Goal: Task Accomplishment & Management: Manage account settings

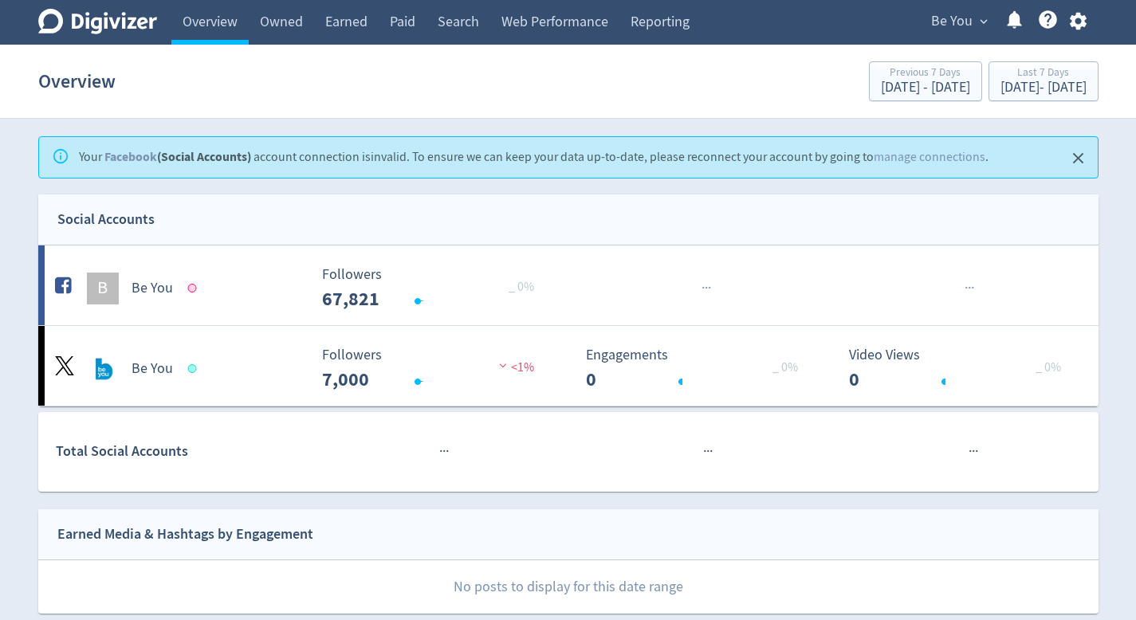
click at [1088, 17] on button "button" at bounding box center [1078, 21] width 40 height 22
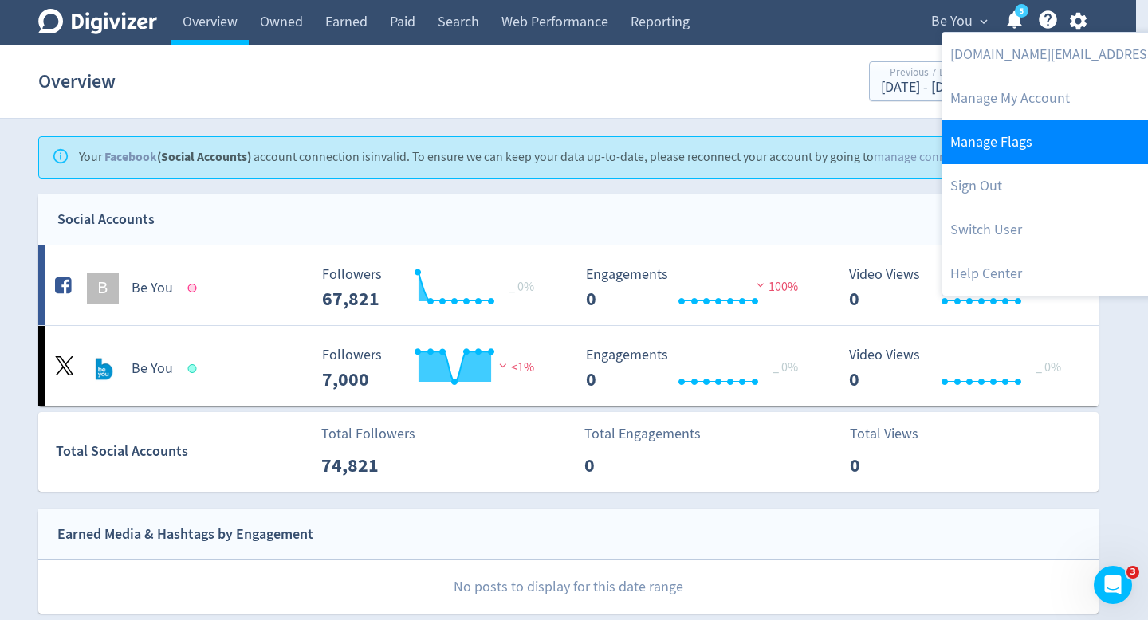
click at [1031, 143] on link "Manage Flags" at bounding box center [1104, 142] width 325 height 44
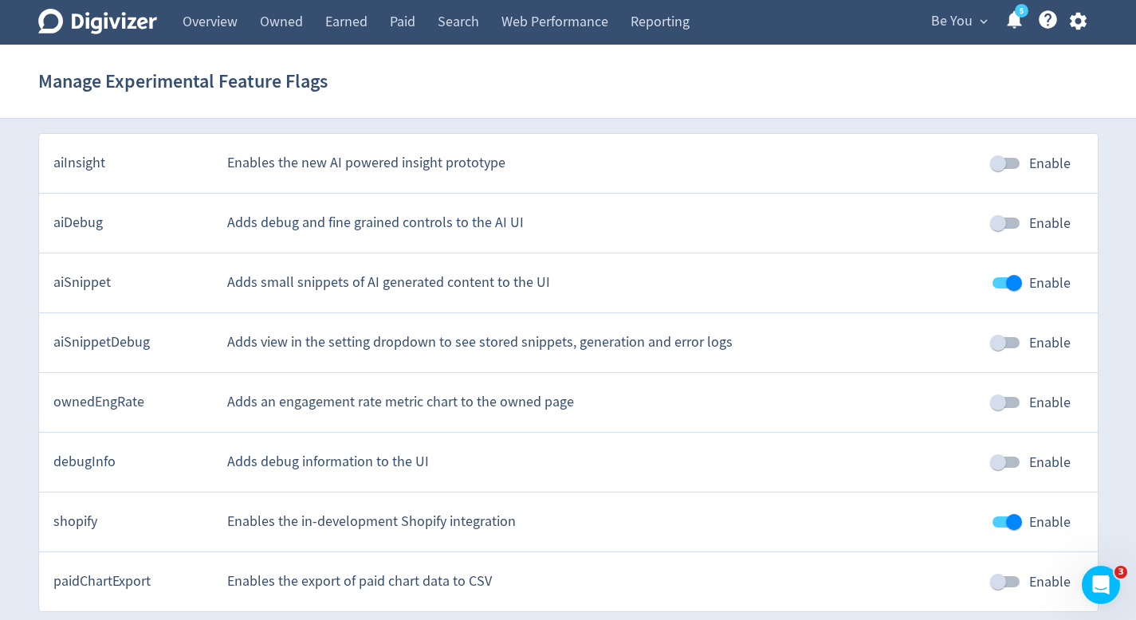
click at [995, 450] on input "Enable" at bounding box center [997, 462] width 91 height 30
checkbox input "true"
click at [975, 6] on div "Be You expand_more 5 Help Center - Searchable support on using Digivizer" at bounding box center [1005, 22] width 185 height 45
click at [965, 18] on span "Be You" at bounding box center [951, 22] width 41 height 26
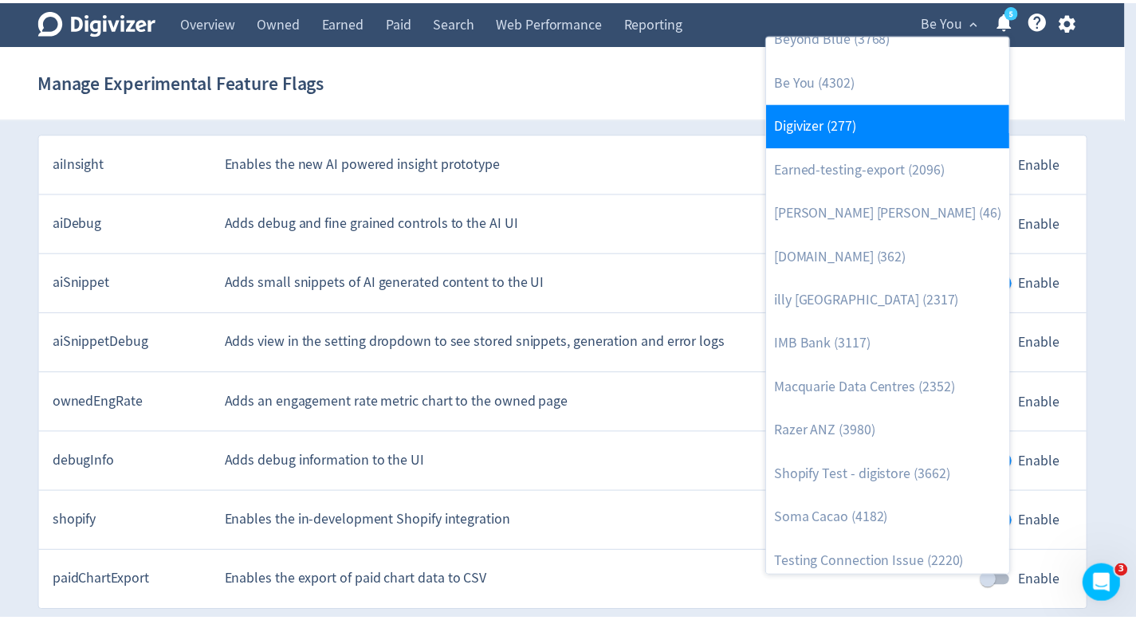
scroll to position [116, 0]
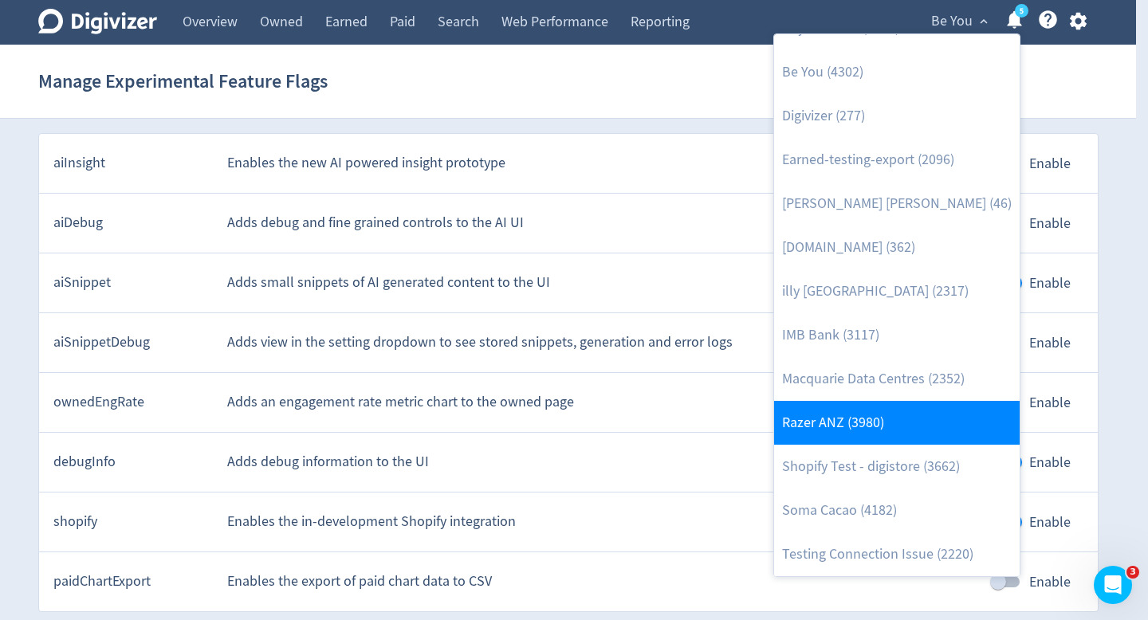
click at [913, 418] on link "Razer ANZ (3980)" at bounding box center [896, 423] width 245 height 44
